Goal: Information Seeking & Learning: Learn about a topic

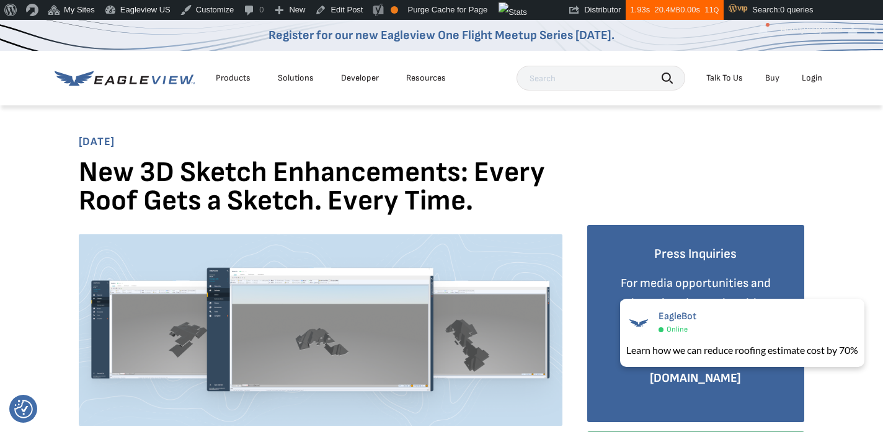
click at [440, 77] on div "Resources" at bounding box center [426, 78] width 40 height 11
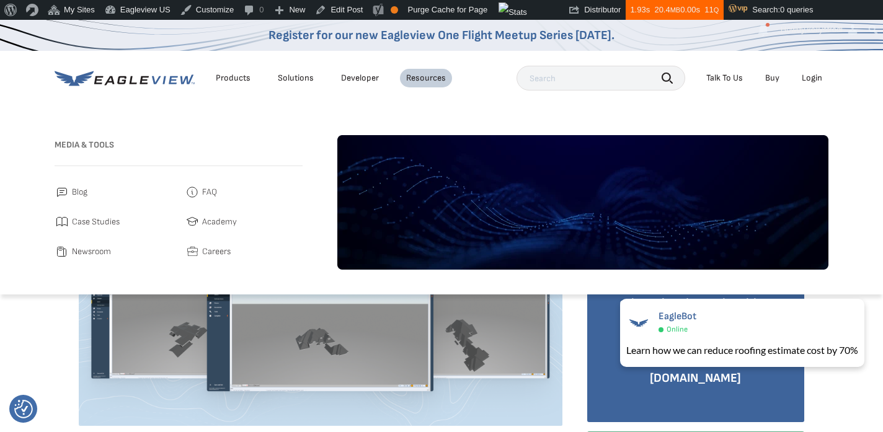
click at [82, 197] on span "Blog" at bounding box center [79, 192] width 15 height 15
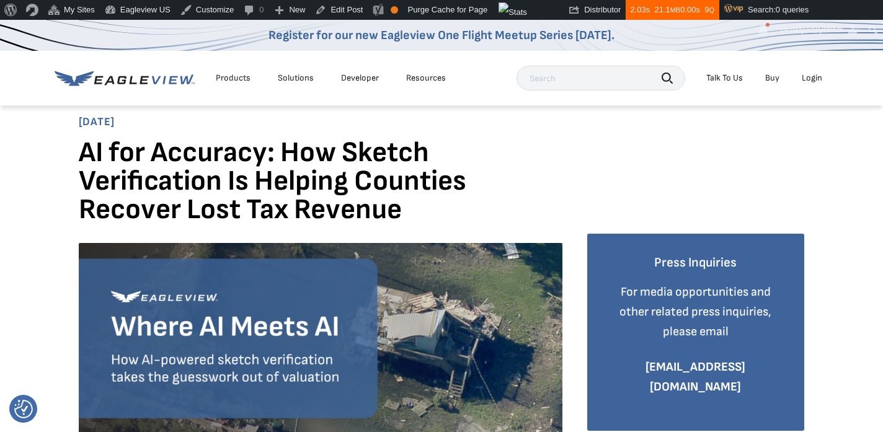
scroll to position [6, 0]
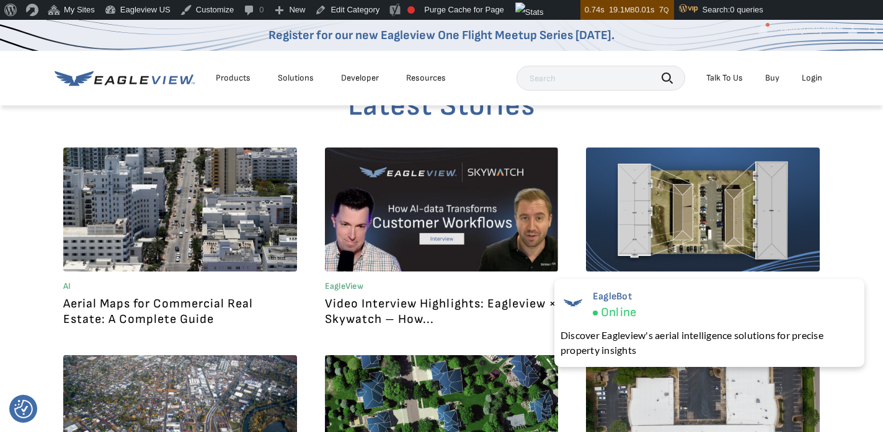
scroll to position [713, 0]
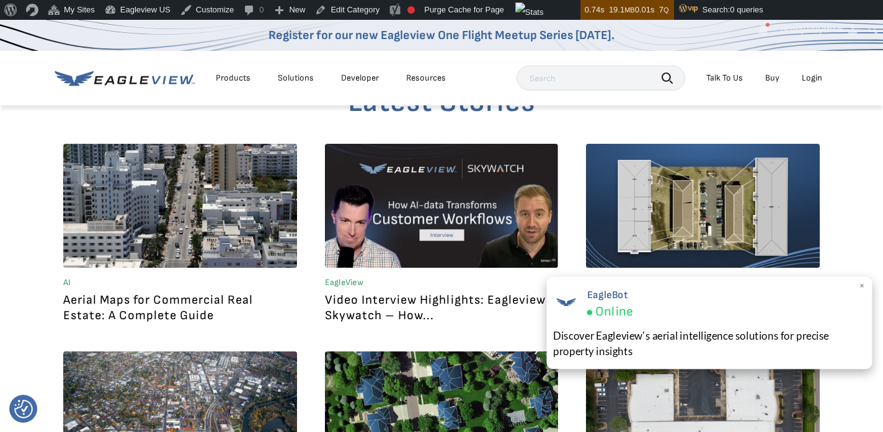
click at [859, 285] on span "×" at bounding box center [862, 286] width 7 height 13
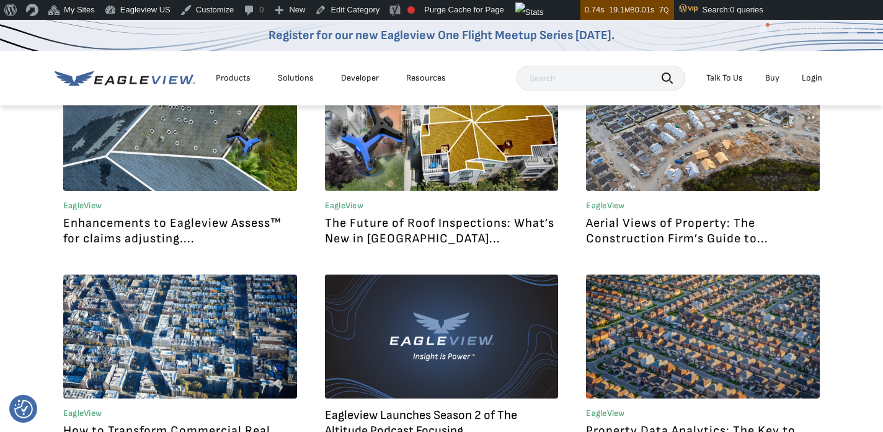
scroll to position [1206, 0]
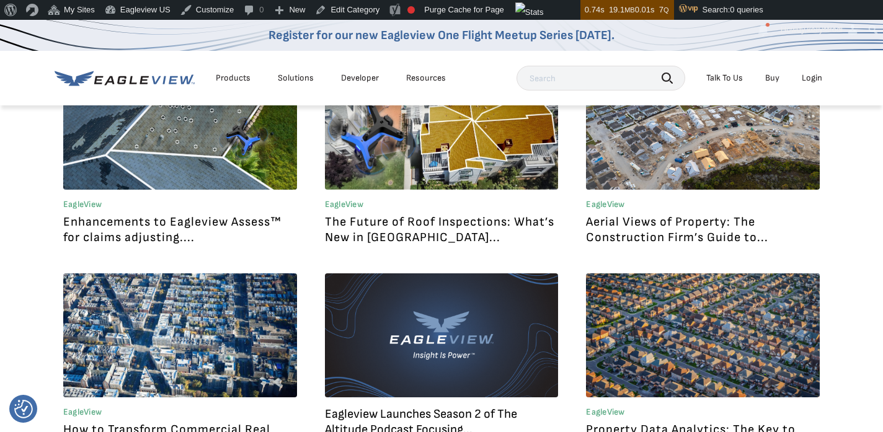
click at [231, 153] on link at bounding box center [180, 128] width 234 height 124
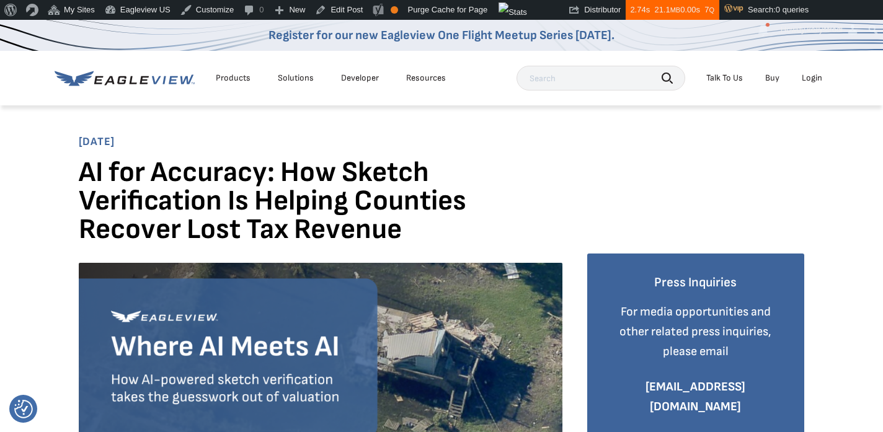
scroll to position [1, 0]
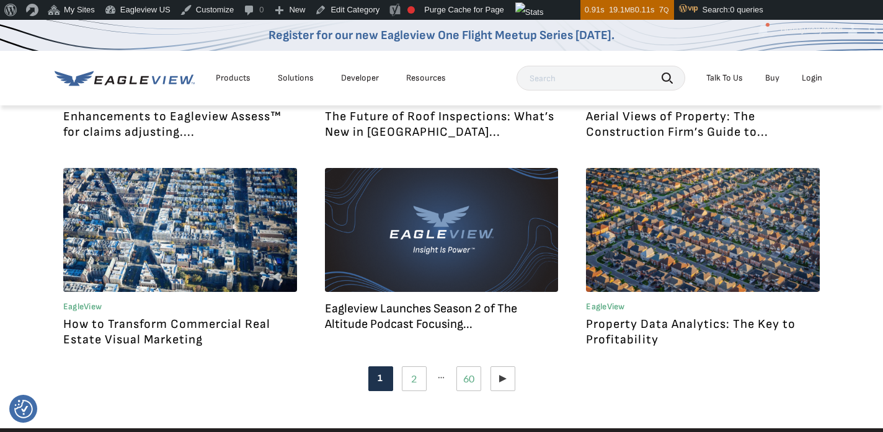
scroll to position [1310, 0]
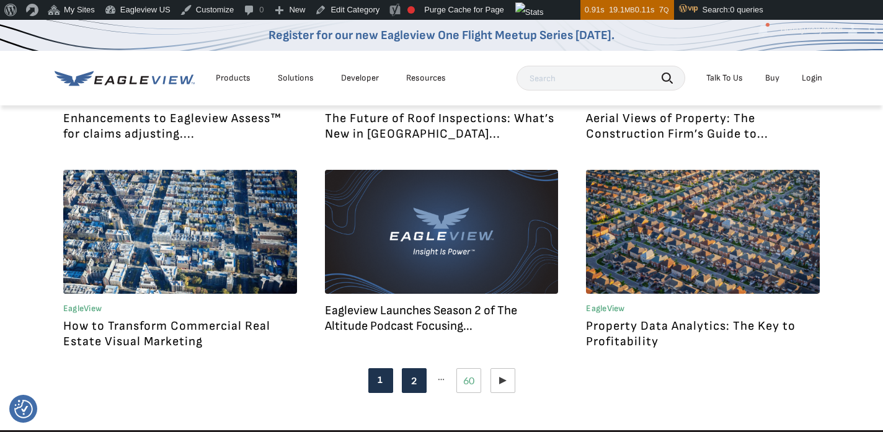
click at [415, 387] on link "Page 2" at bounding box center [414, 380] width 25 height 25
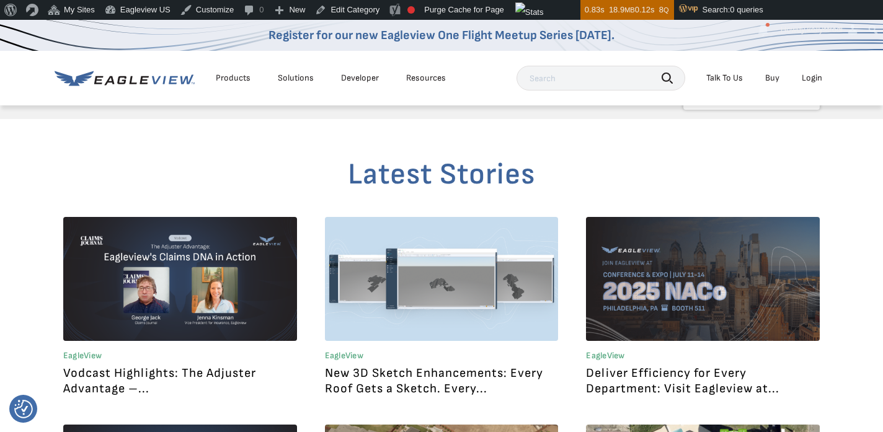
click at [175, 346] on article "EagleView Vodcast Highlights: The Adjuster Advantage –..." at bounding box center [180, 307] width 234 height 180
click at [186, 297] on link at bounding box center [180, 279] width 234 height 124
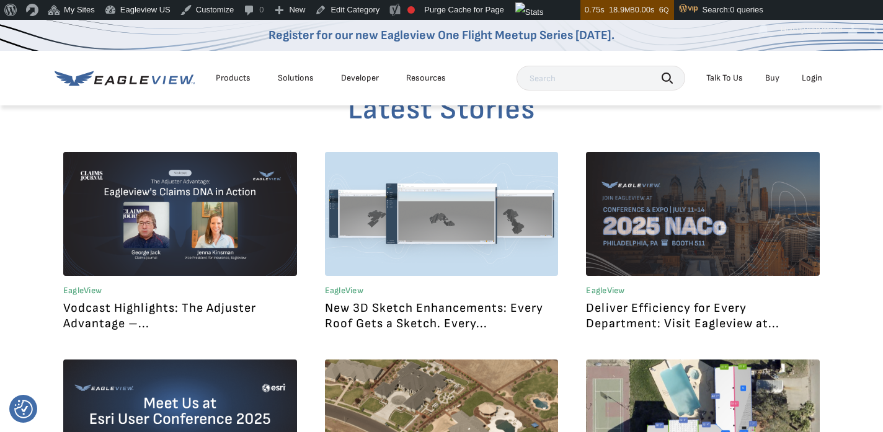
click at [425, 217] on link at bounding box center [442, 214] width 234 height 124
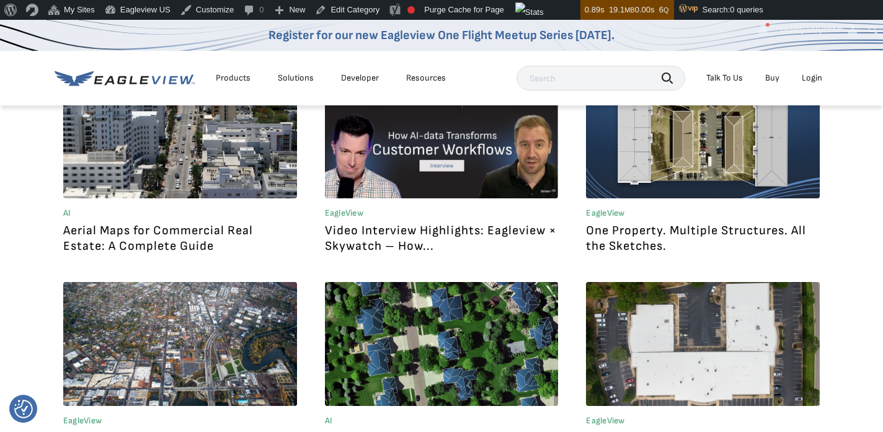
scroll to position [700, 0]
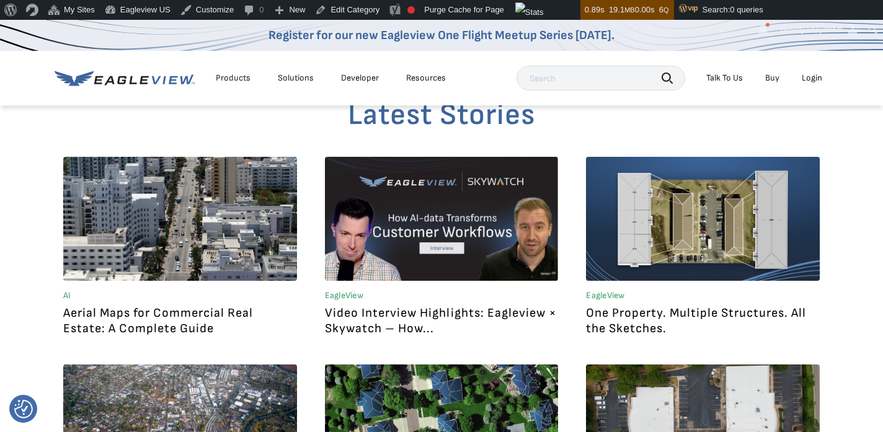
click at [711, 312] on link "One Property. Multiple Structures. All the Sketches." at bounding box center [696, 321] width 220 height 30
